Goal: Use online tool/utility: Utilize a website feature to perform a specific function

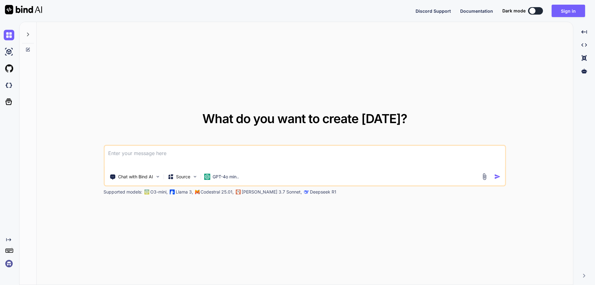
click at [135, 156] on textarea at bounding box center [304, 157] width 400 height 23
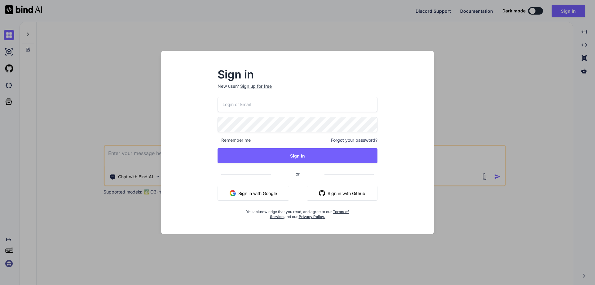
click at [259, 193] on button "Sign in with Google" at bounding box center [253, 193] width 72 height 15
click at [260, 193] on p "[PERSON_NAME] 3.7 Sonnet," at bounding box center [272, 192] width 60 height 6
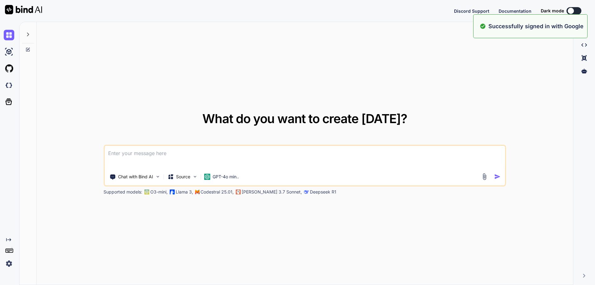
click at [176, 154] on textarea at bounding box center [304, 157] width 400 height 23
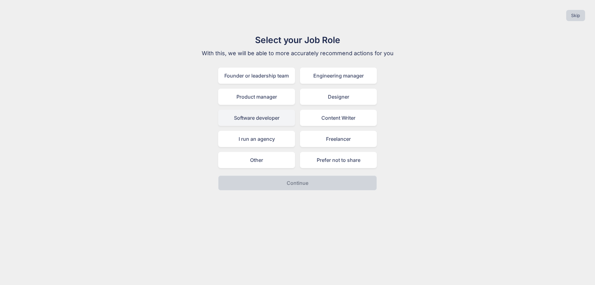
click at [263, 118] on div "Software developer" at bounding box center [256, 118] width 77 height 16
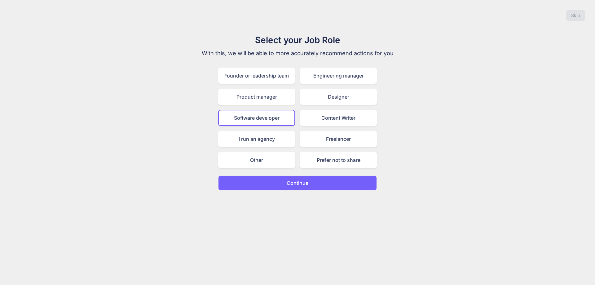
click at [295, 186] on button "Continue" at bounding box center [297, 182] width 159 height 15
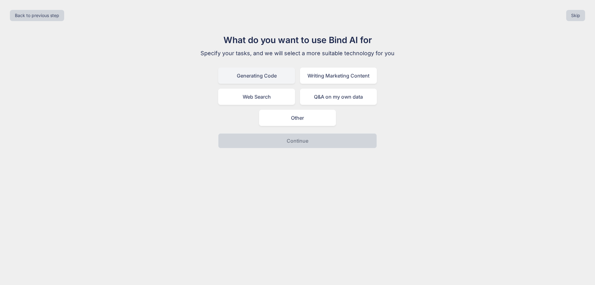
click at [268, 74] on div "Generating Code" at bounding box center [256, 76] width 77 height 16
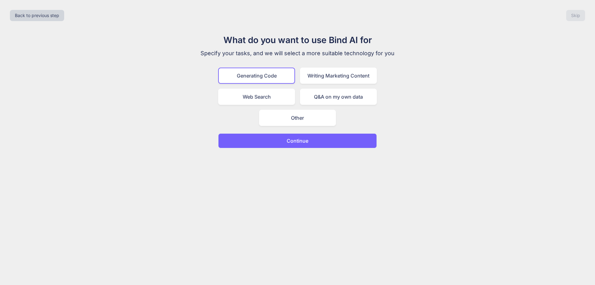
click at [298, 140] on p "Continue" at bounding box center [297, 140] width 22 height 7
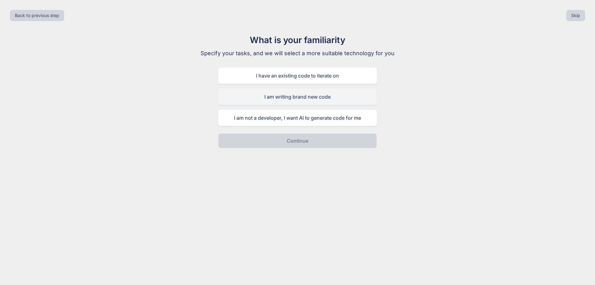
click at [302, 96] on div "I am writing brand new code" at bounding box center [297, 97] width 159 height 16
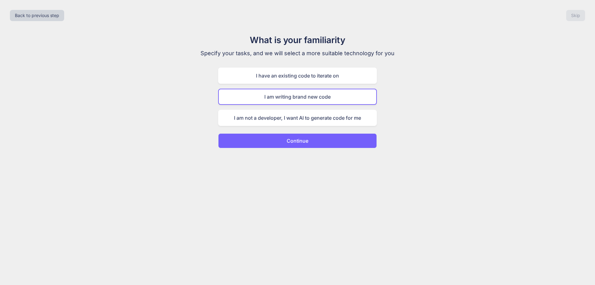
click at [299, 140] on p "Continue" at bounding box center [297, 140] width 22 height 7
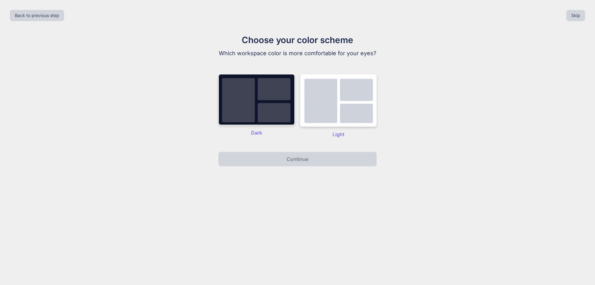
click at [333, 94] on img at bounding box center [338, 100] width 77 height 53
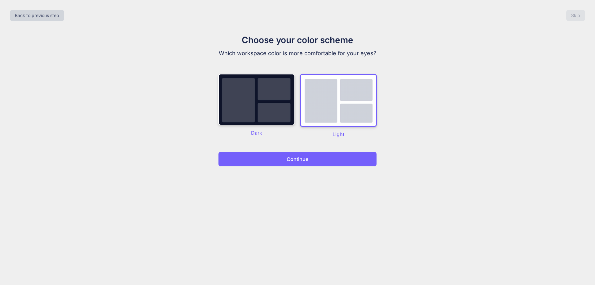
click at [306, 163] on p "Continue" at bounding box center [297, 158] width 22 height 7
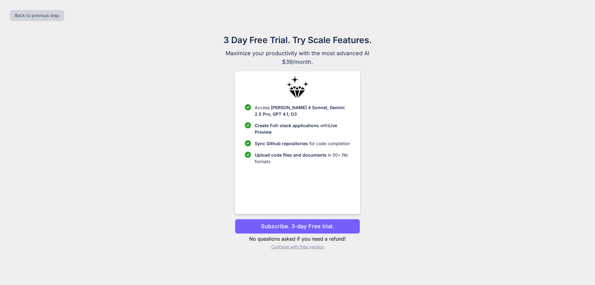
click at [303, 247] on p "Continue with free version" at bounding box center [297, 246] width 125 height 6
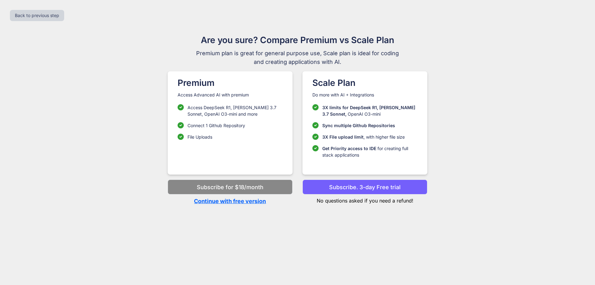
click at [233, 201] on p "Continue with free version" at bounding box center [230, 201] width 125 height 8
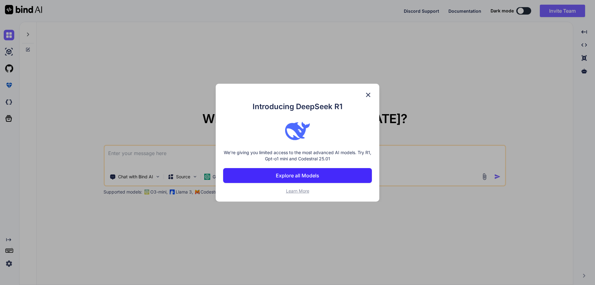
click at [368, 94] on img at bounding box center [367, 94] width 7 height 7
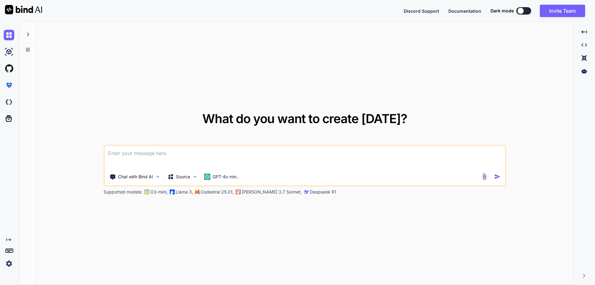
click at [168, 155] on textarea at bounding box center [304, 157] width 400 height 23
type textarea "i"
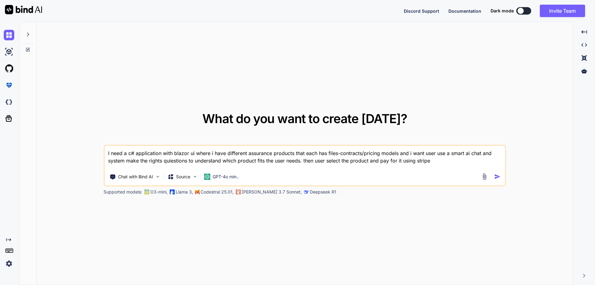
type textarea "I need a c# application with blazor ui where i have different assurance product…"
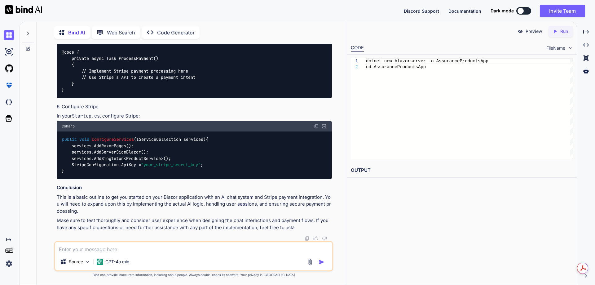
scroll to position [754, 0]
click at [172, 32] on p "Code Generator" at bounding box center [175, 32] width 37 height 7
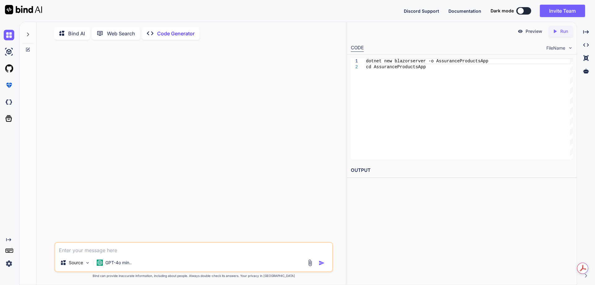
click at [79, 34] on p "Bind AI" at bounding box center [76, 33] width 17 height 7
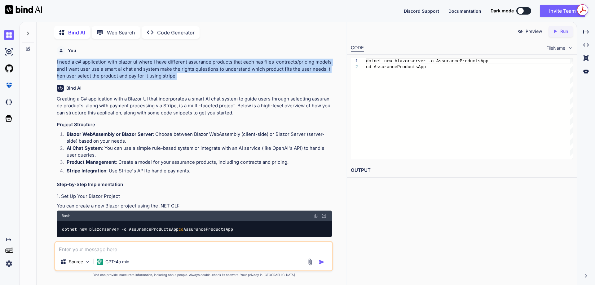
drag, startPoint x: 184, startPoint y: 76, endPoint x: 55, endPoint y: 62, distance: 129.9
click at [55, 62] on div "You I need a c# application with blazor ui where i have different assurance pro…" at bounding box center [193, 164] width 279 height 241
copy p "I need a c# application with blazor ui where i have different assurance product…"
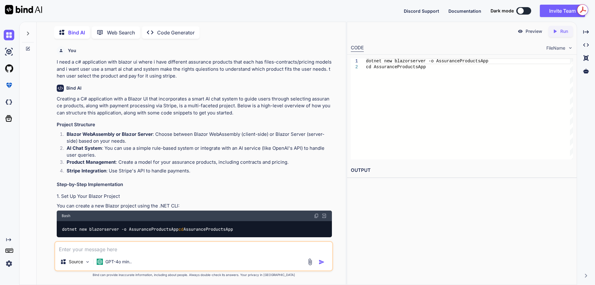
click at [161, 31] on p "Code Generator" at bounding box center [175, 32] width 37 height 7
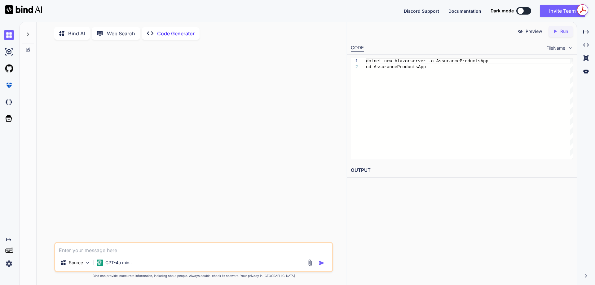
click at [81, 250] on textarea at bounding box center [193, 248] width 277 height 11
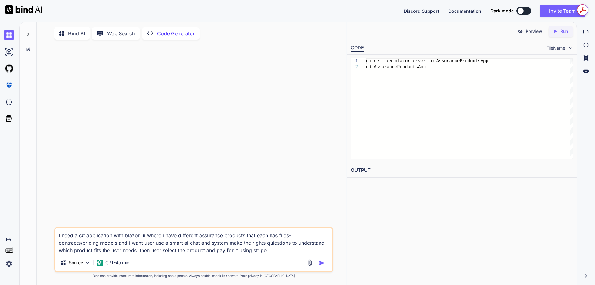
type textarea "I need a c# application with blazor ui where i have different assurance product…"
click at [322, 263] on img "button" at bounding box center [321, 263] width 6 height 6
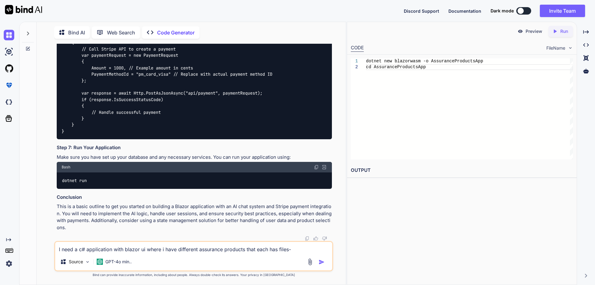
scroll to position [1124, 0]
